Goal: Navigation & Orientation: Find specific page/section

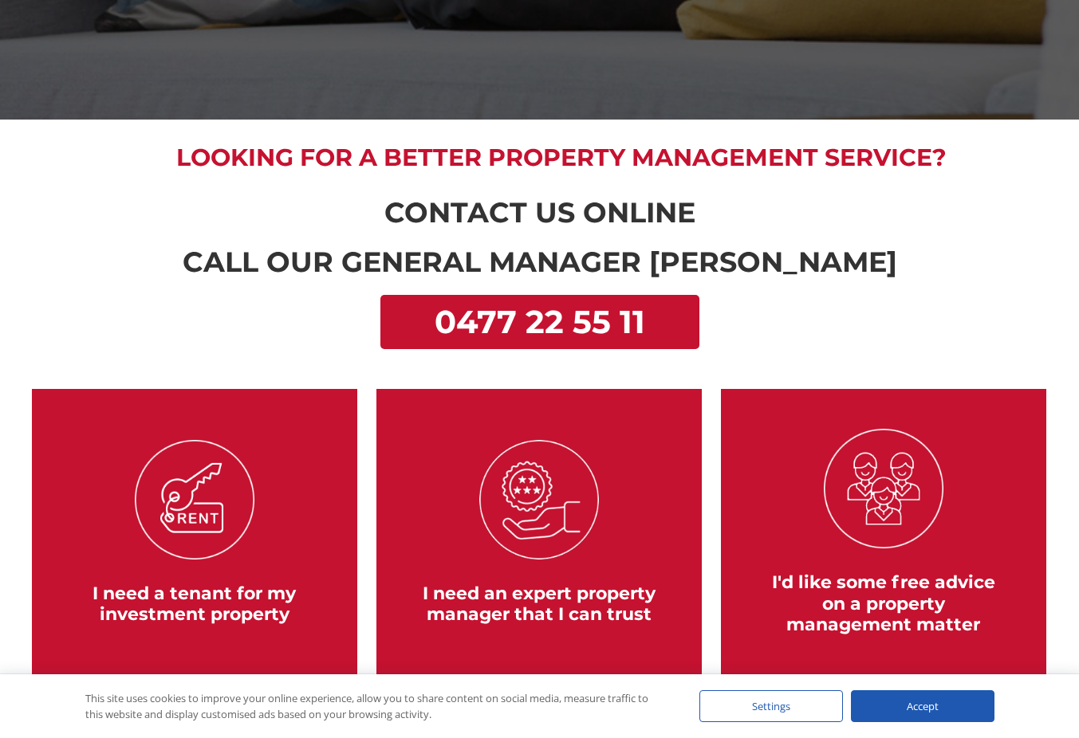
scroll to position [26, 0]
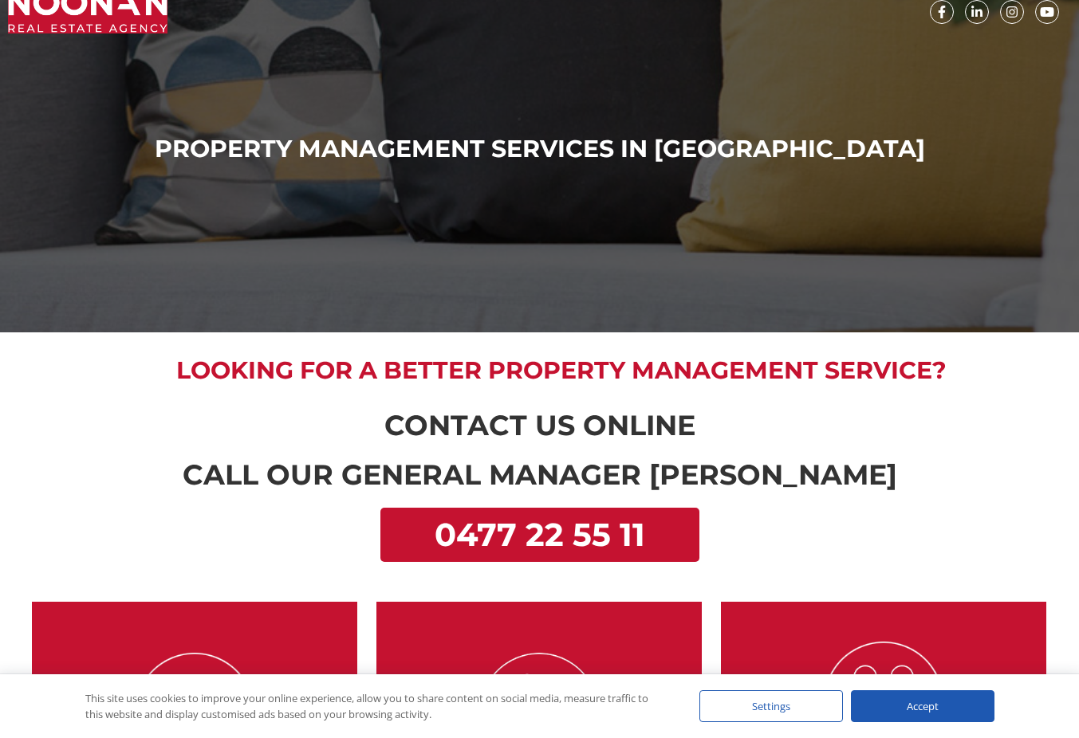
click at [305, 383] on h2 "Looking for a better Property Management service?" at bounding box center [561, 370] width 987 height 29
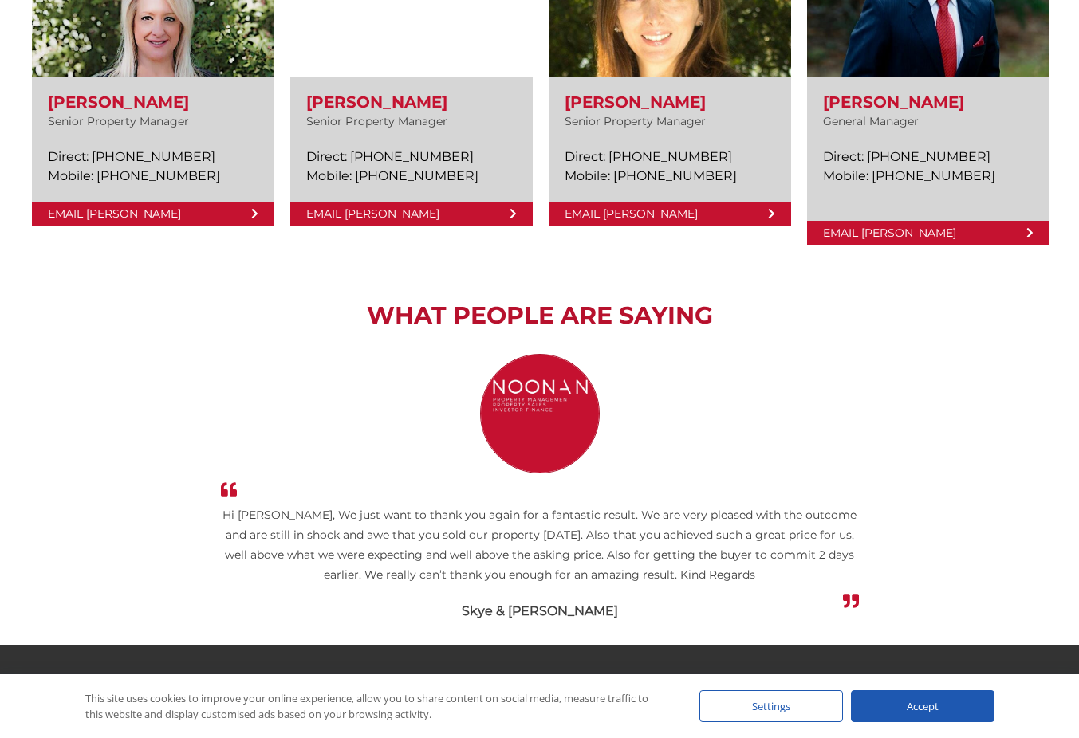
scroll to position [2513, 0]
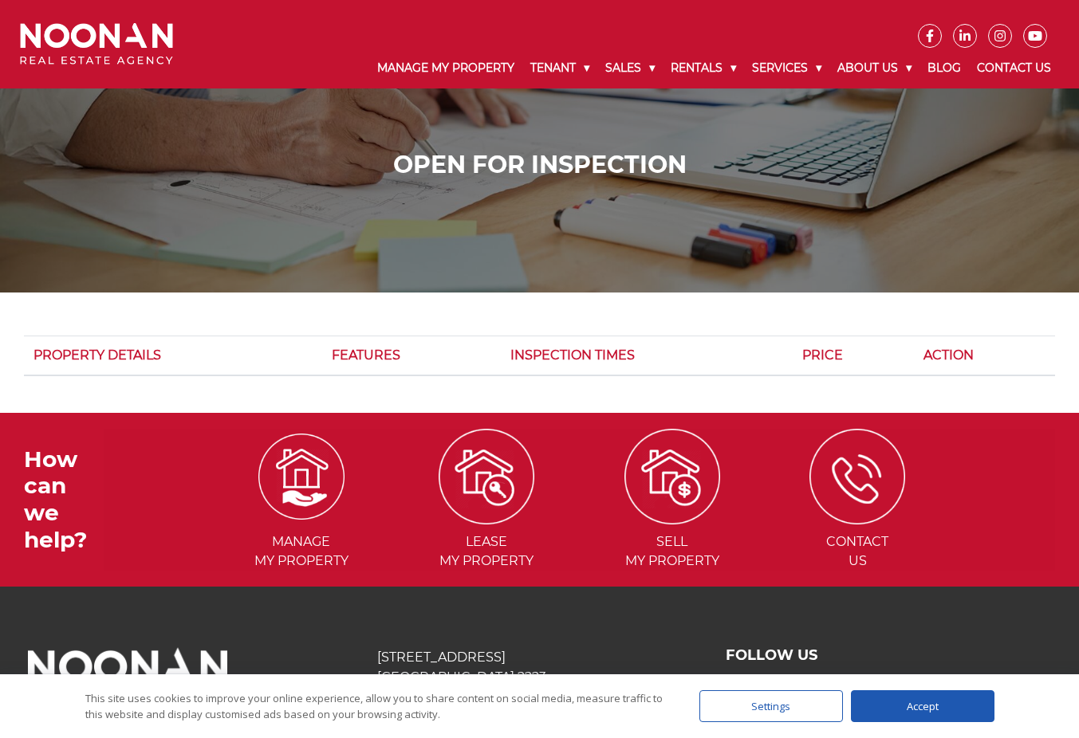
scroll to position [114, 0]
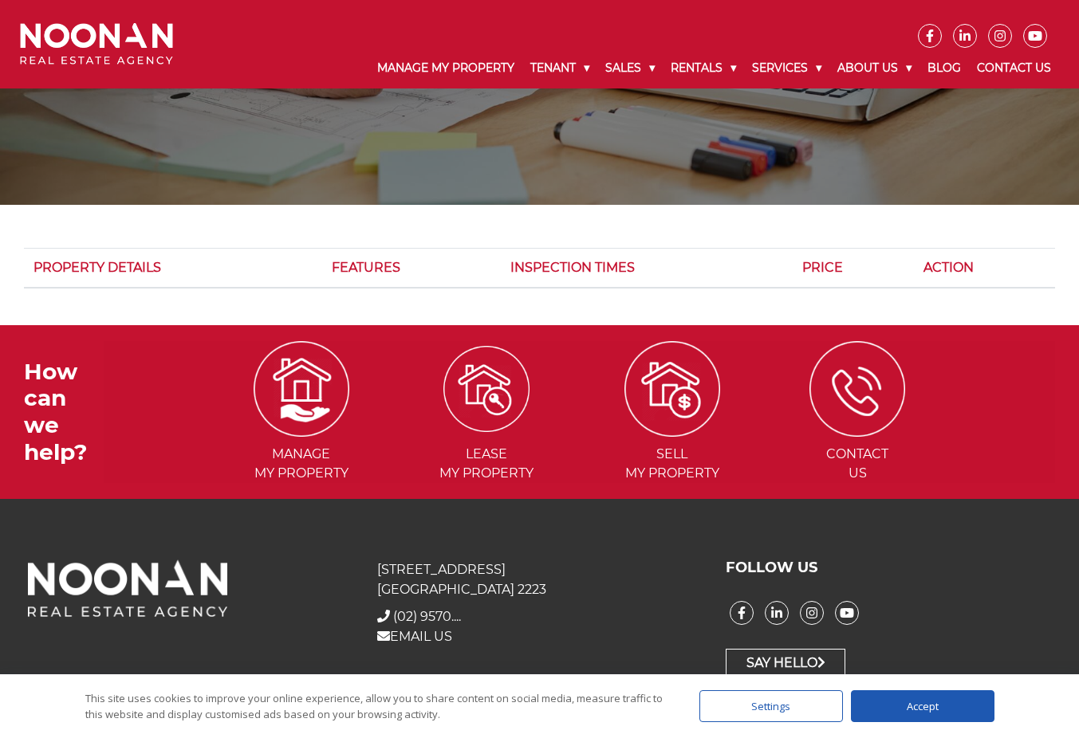
click at [503, 406] on img at bounding box center [486, 389] width 86 height 86
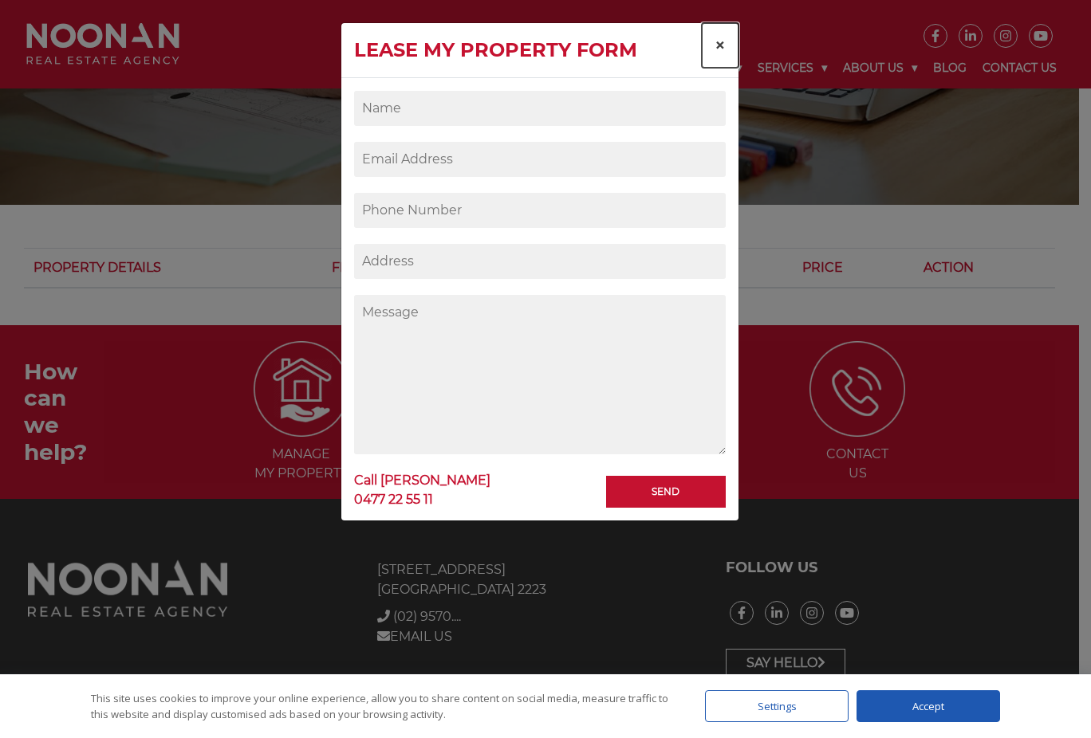
drag, startPoint x: 722, startPoint y: 49, endPoint x: 724, endPoint y: 61, distance: 12.1
click at [727, 61] on button "×" at bounding box center [720, 45] width 37 height 45
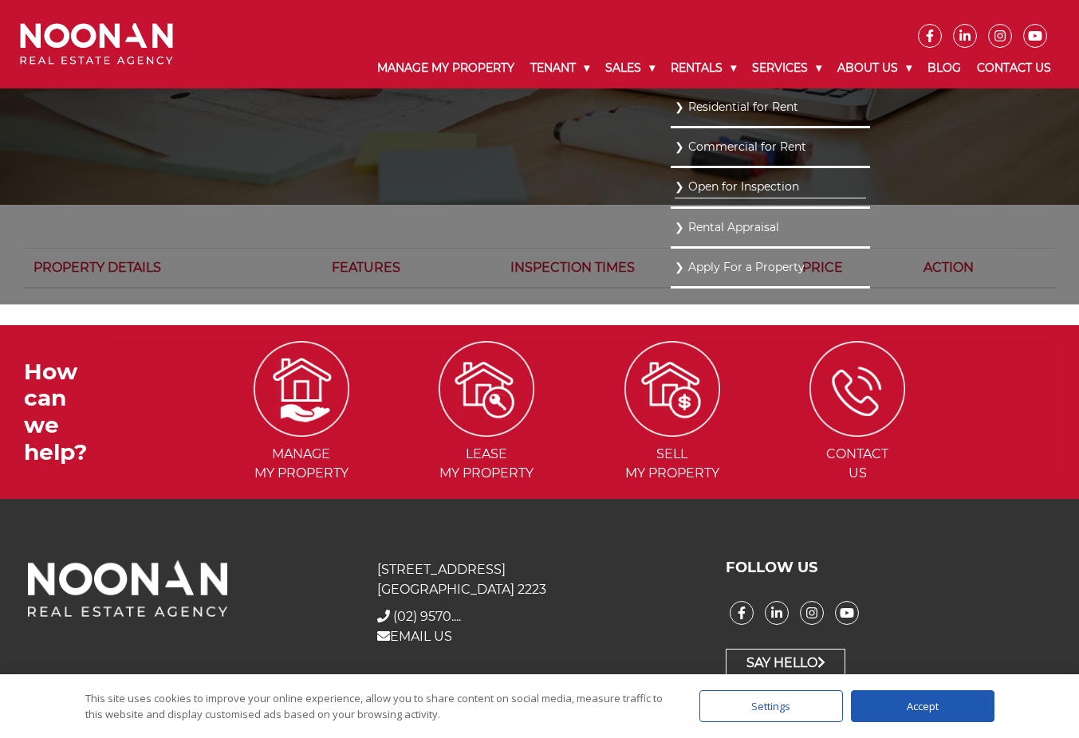
click at [701, 100] on link "Residential for Rent" at bounding box center [770, 107] width 191 height 22
